Goal: Information Seeking & Learning: Compare options

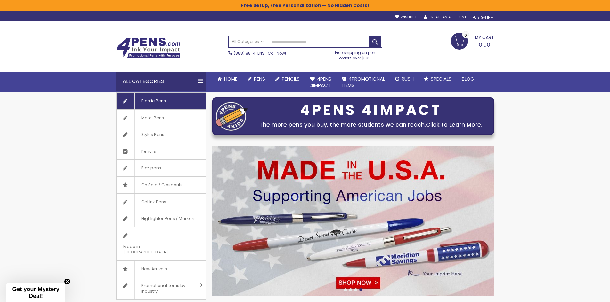
click at [156, 103] on span "Plastic Pens" at bounding box center [153, 101] width 38 height 17
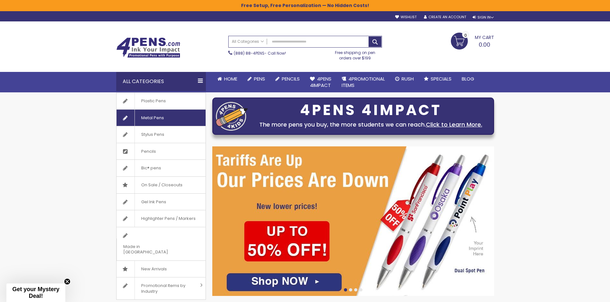
click at [165, 118] on span "Metal Pens" at bounding box center [152, 118] width 36 height 17
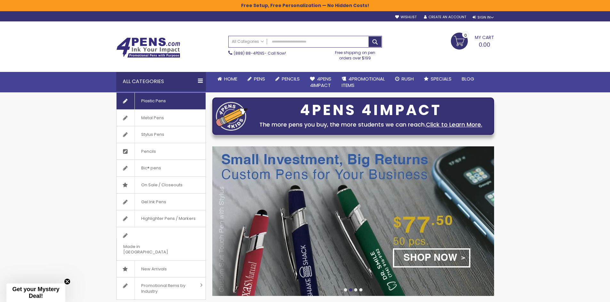
click at [149, 104] on span "Plastic Pens" at bounding box center [153, 101] width 38 height 17
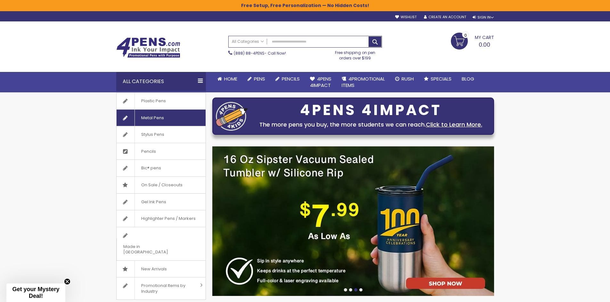
click at [157, 124] on span "Metal Pens" at bounding box center [152, 118] width 36 height 17
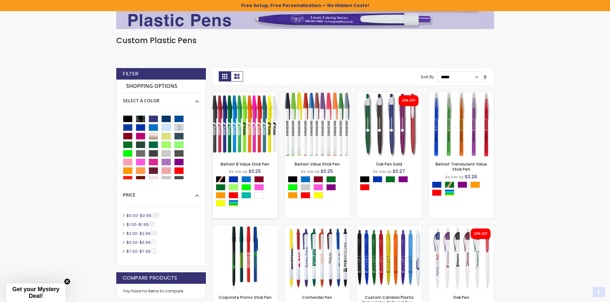
scroll to position [128, 0]
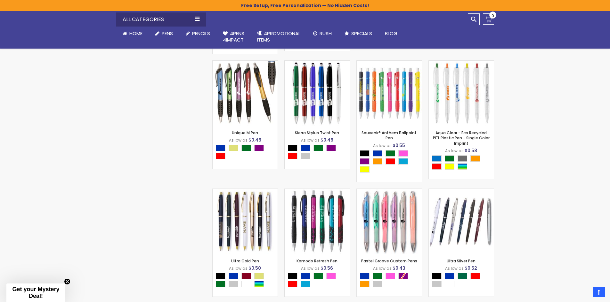
scroll to position [2753, 0]
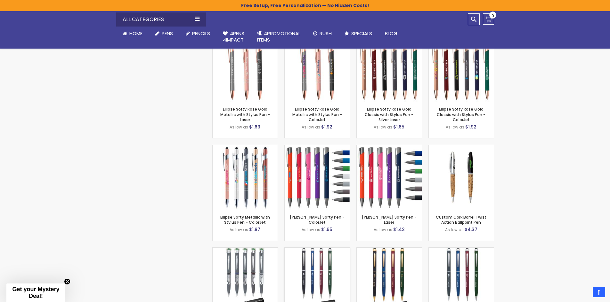
scroll to position [3521, 0]
